Goal: Transaction & Acquisition: Obtain resource

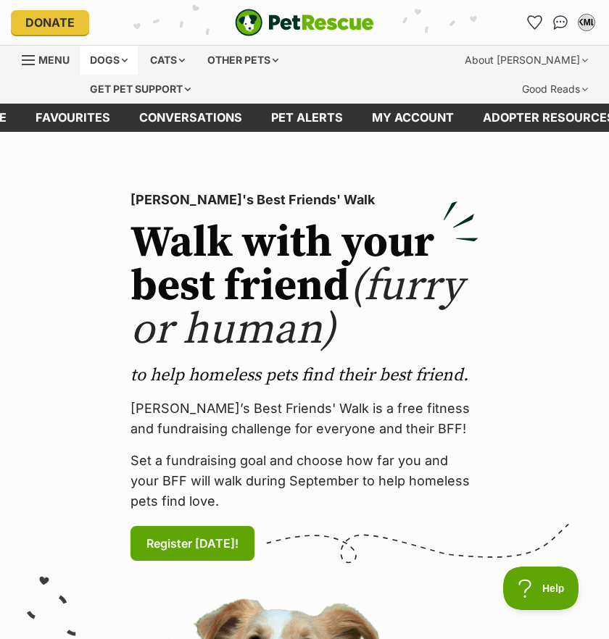
drag, startPoint x: 85, startPoint y: 110, endPoint x: 111, endPoint y: 66, distance: 51.3
click at [85, 110] on link "Favourites" at bounding box center [73, 118] width 104 height 28
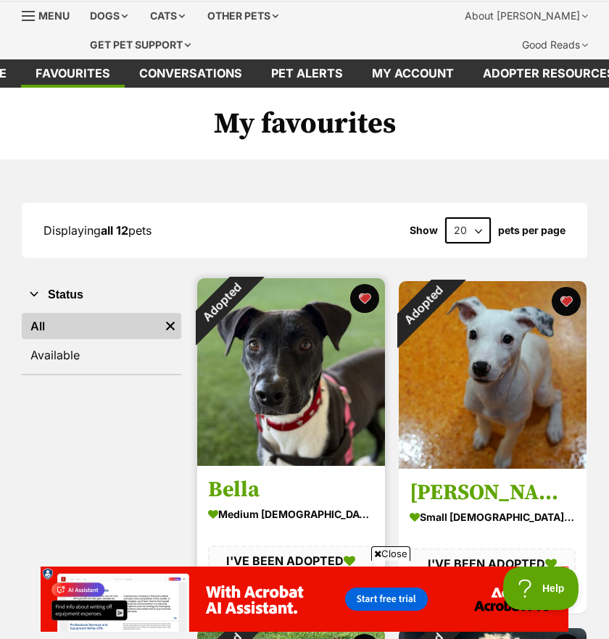
scroll to position [42, 0]
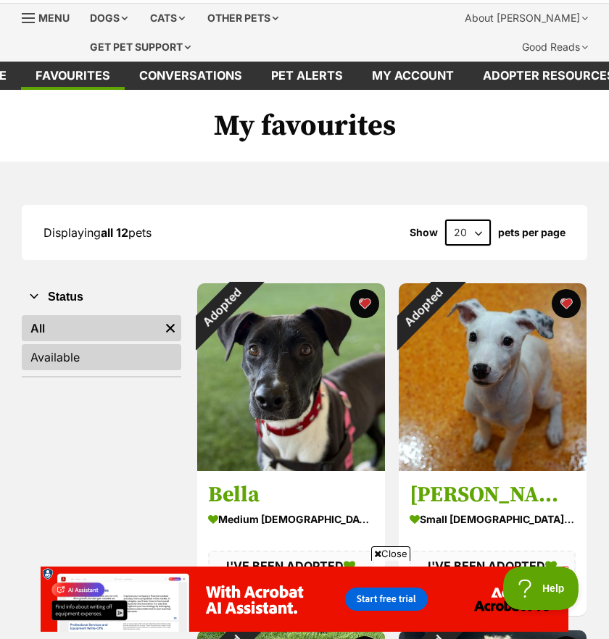
click at [88, 359] on link "Available" at bounding box center [101, 357] width 159 height 26
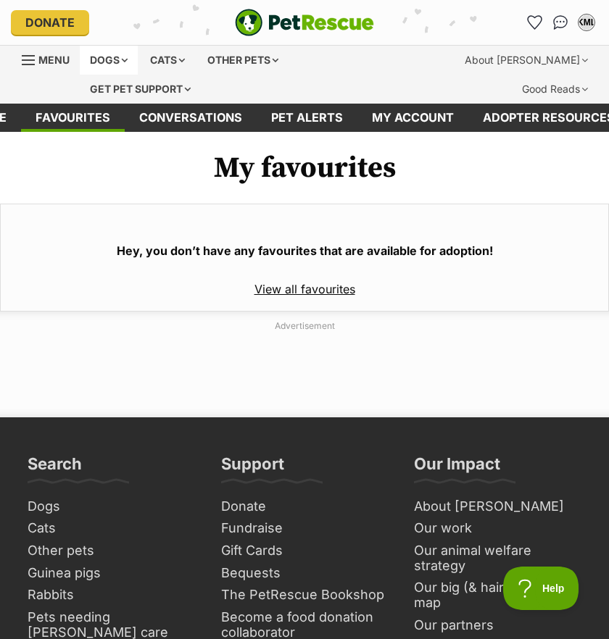
click at [104, 65] on div "Dogs" at bounding box center [109, 60] width 58 height 29
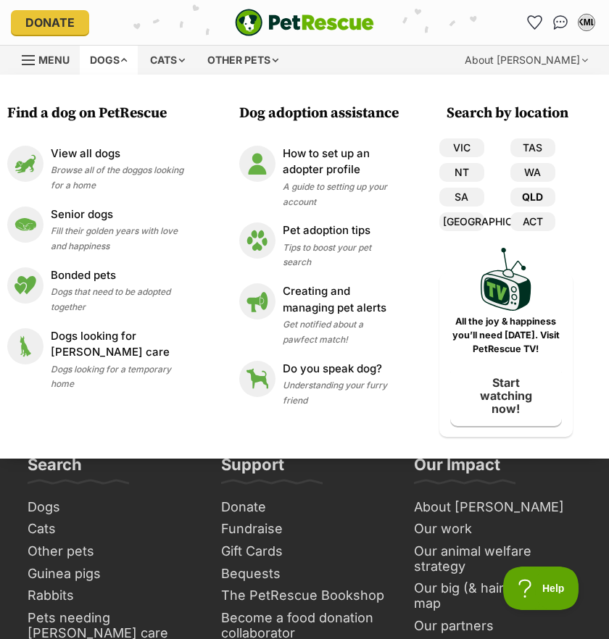
click at [536, 201] on link "QLD" at bounding box center [532, 197] width 45 height 19
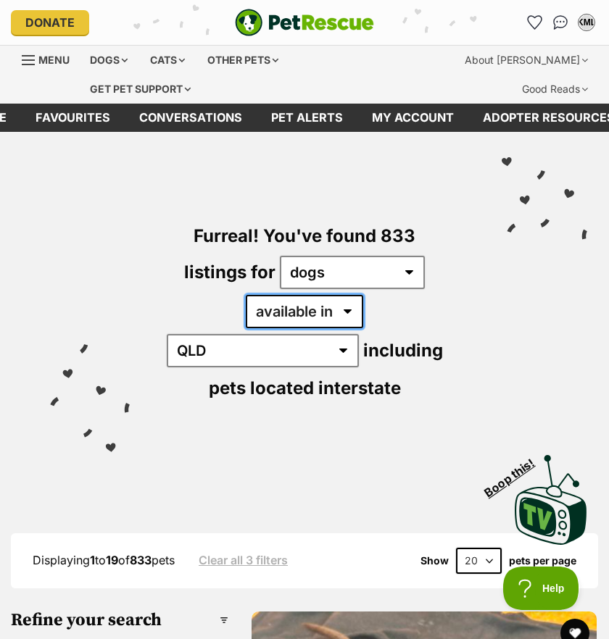
click at [286, 306] on select "available in located in" at bounding box center [304, 311] width 117 height 33
select select "disabled"
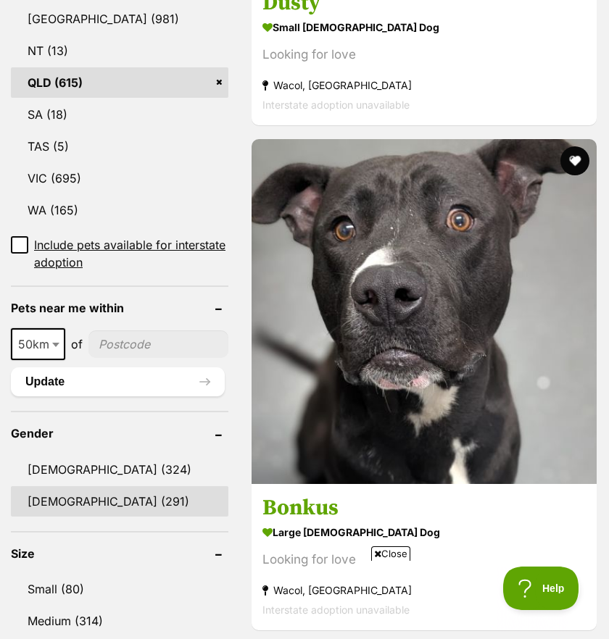
click at [101, 486] on link "Female (291)" at bounding box center [119, 501] width 217 height 30
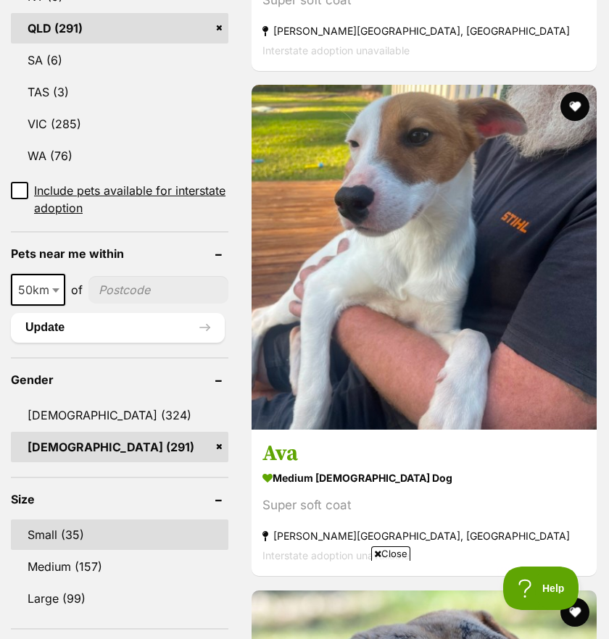
click at [77, 519] on link "Small (35)" at bounding box center [119, 534] width 217 height 30
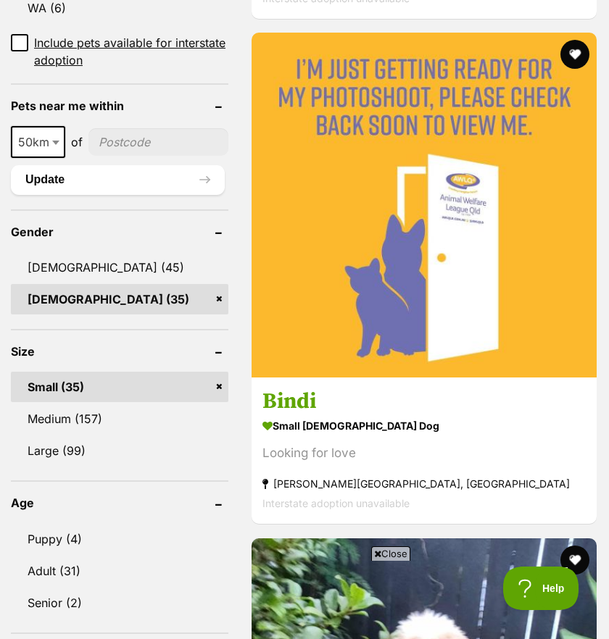
drag, startPoint x: 80, startPoint y: 504, endPoint x: 195, endPoint y: 267, distance: 263.4
click at [80, 524] on link "Puppy (4)" at bounding box center [119, 539] width 217 height 30
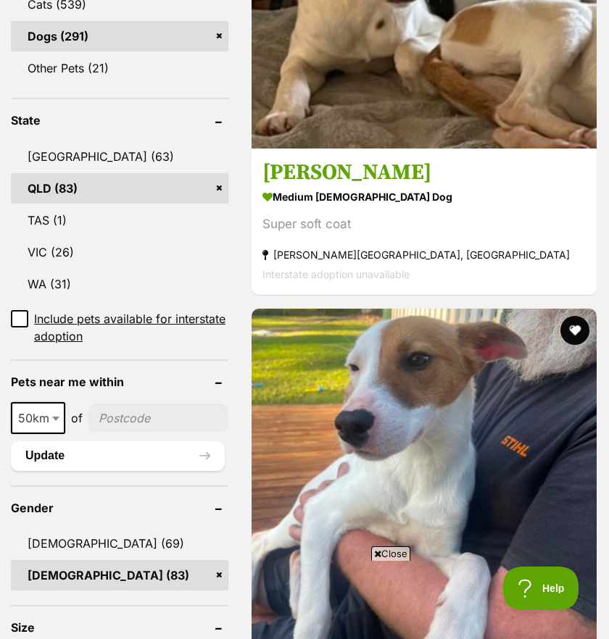
scroll to position [1010, 0]
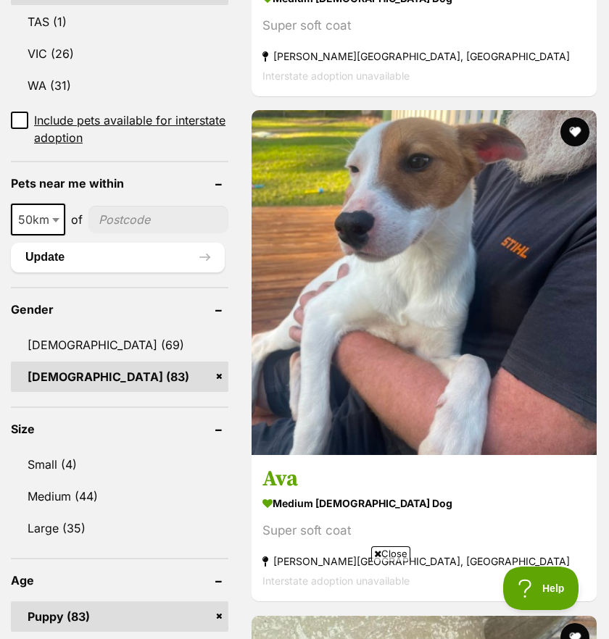
click at [192, 362] on link "Female (83)" at bounding box center [119, 377] width 217 height 30
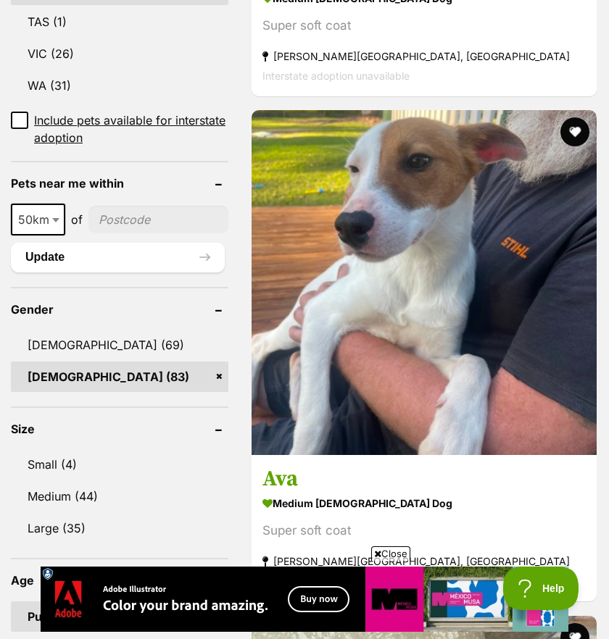
scroll to position [0, 0]
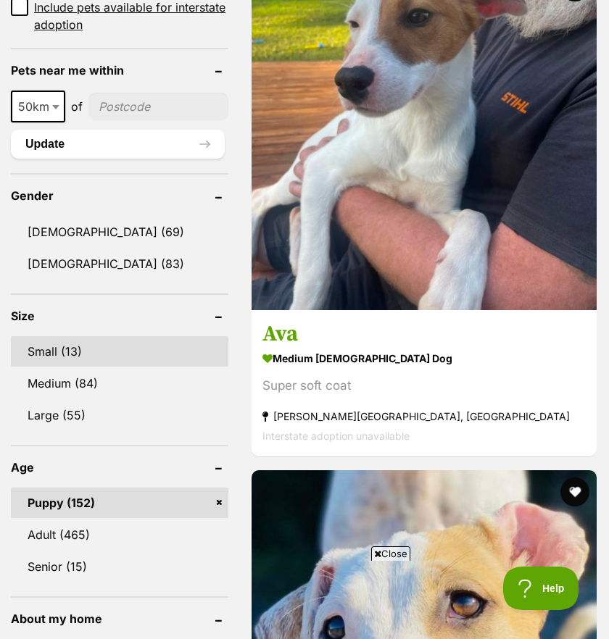
click at [72, 336] on link "Small (13)" at bounding box center [119, 351] width 217 height 30
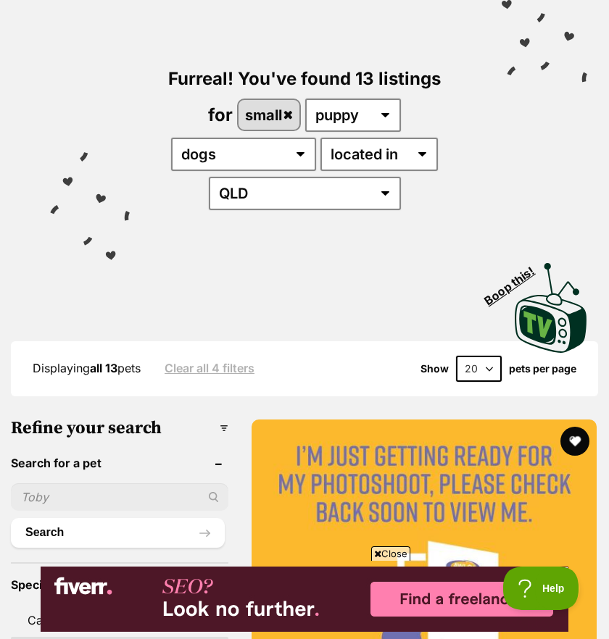
scroll to position [159, 0]
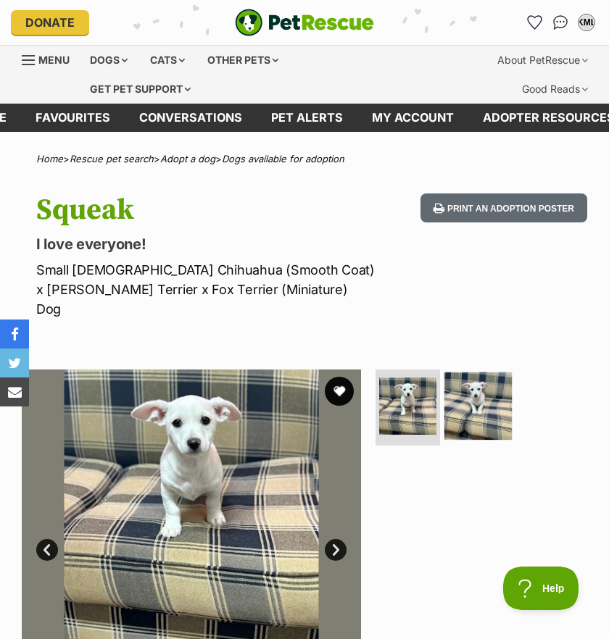
click at [470, 375] on img at bounding box center [476, 405] width 67 height 67
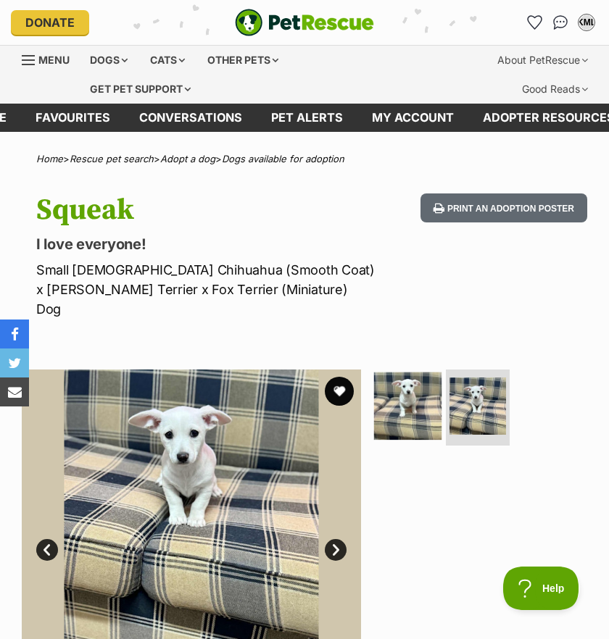
click at [433, 388] on img at bounding box center [406, 405] width 67 height 67
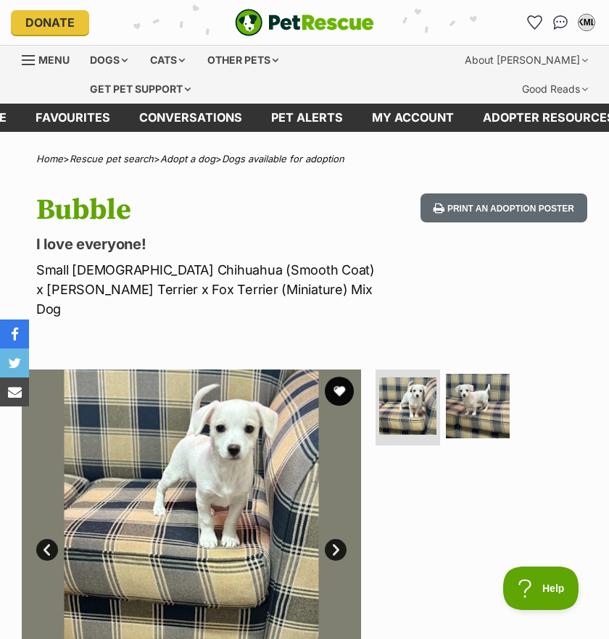
scroll to position [50, 0]
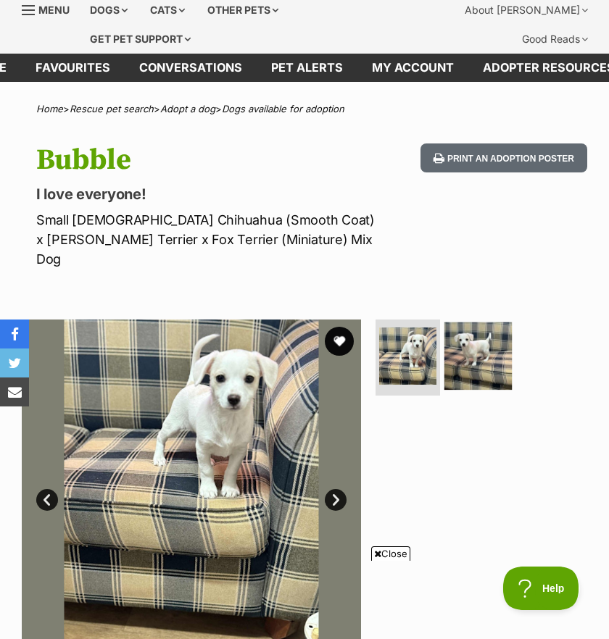
click at [472, 322] on img at bounding box center [476, 355] width 67 height 67
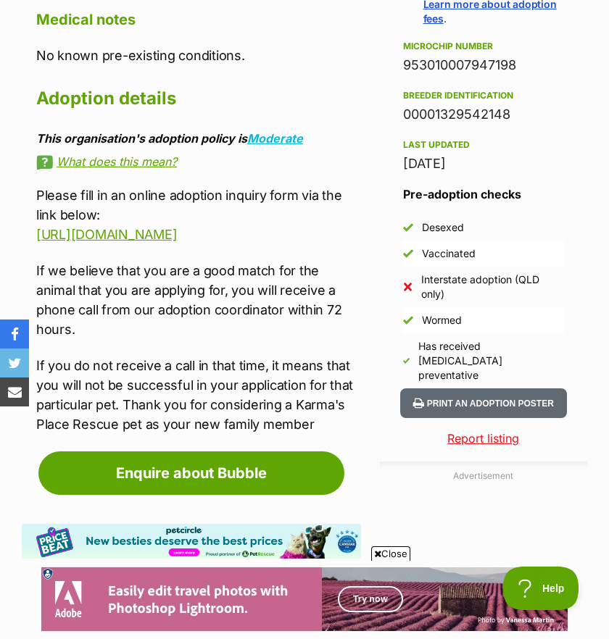
scroll to position [0, 0]
